Goal: Download file/media

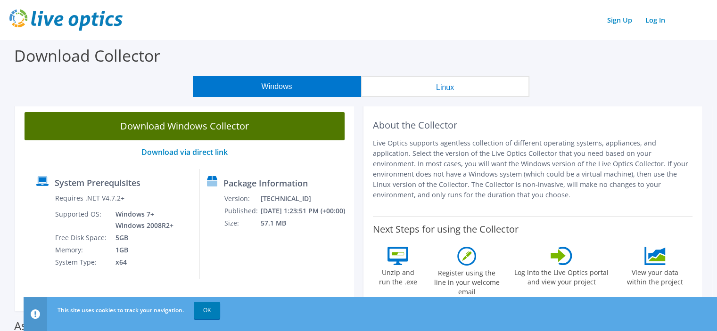
click at [226, 128] on link "Download Windows Collector" at bounding box center [185, 126] width 320 height 28
